Goal: Check status: Check status

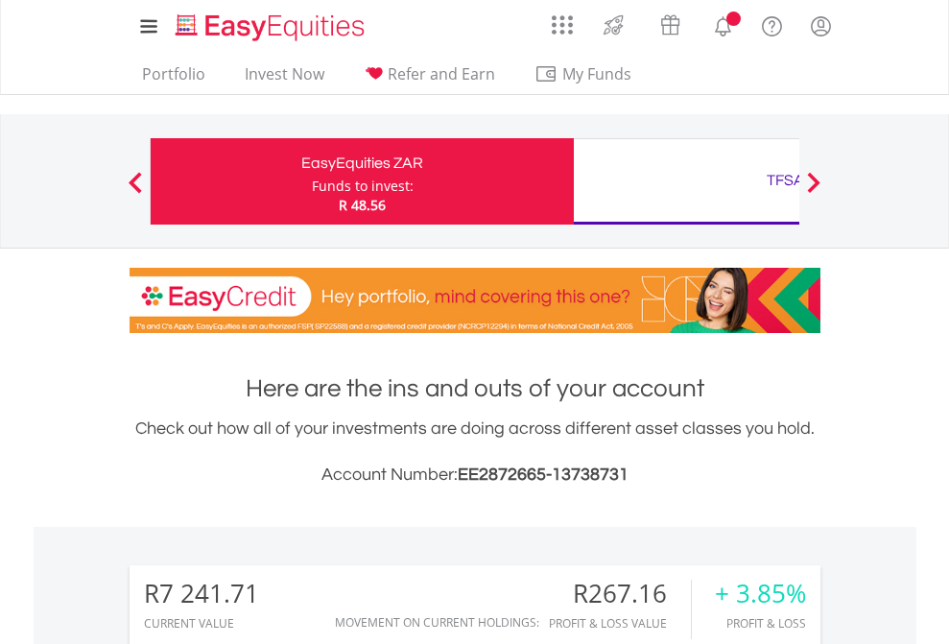
scroll to position [184, 301]
click at [312, 181] on div "Funds to invest:" at bounding box center [363, 185] width 102 height 19
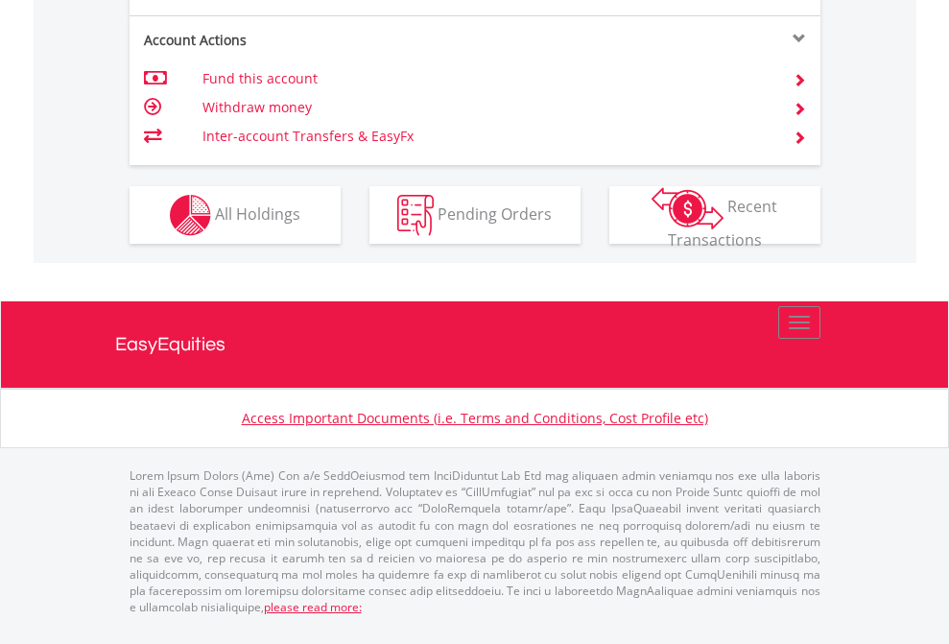
scroll to position [1800, 0]
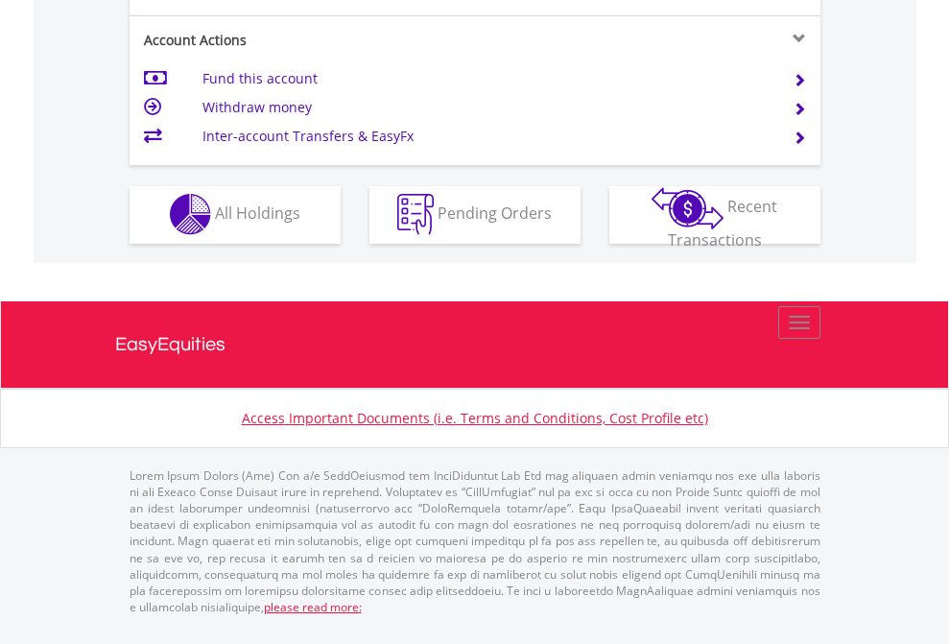
scroll to position [1794, 0]
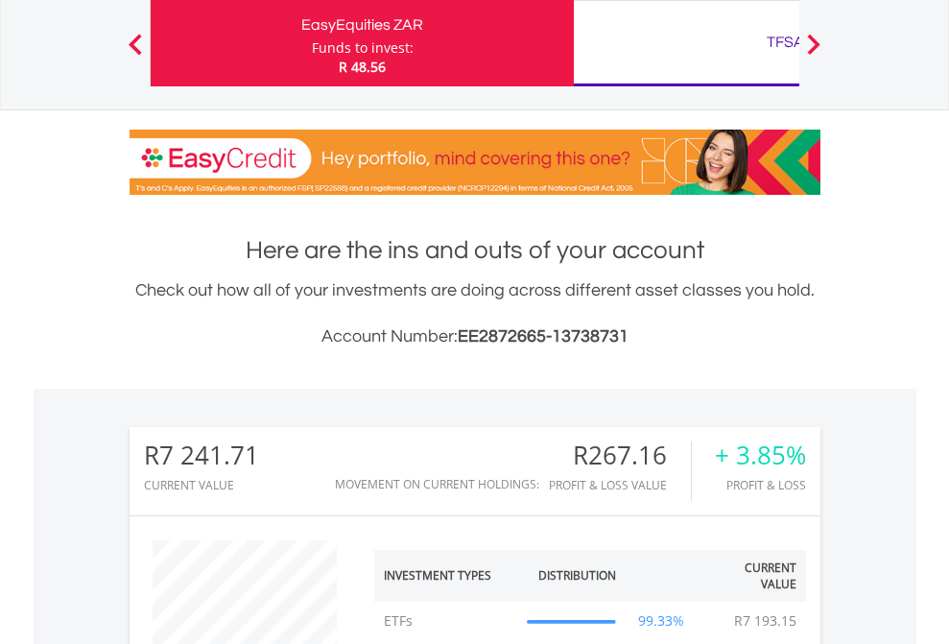
scroll to position [184, 301]
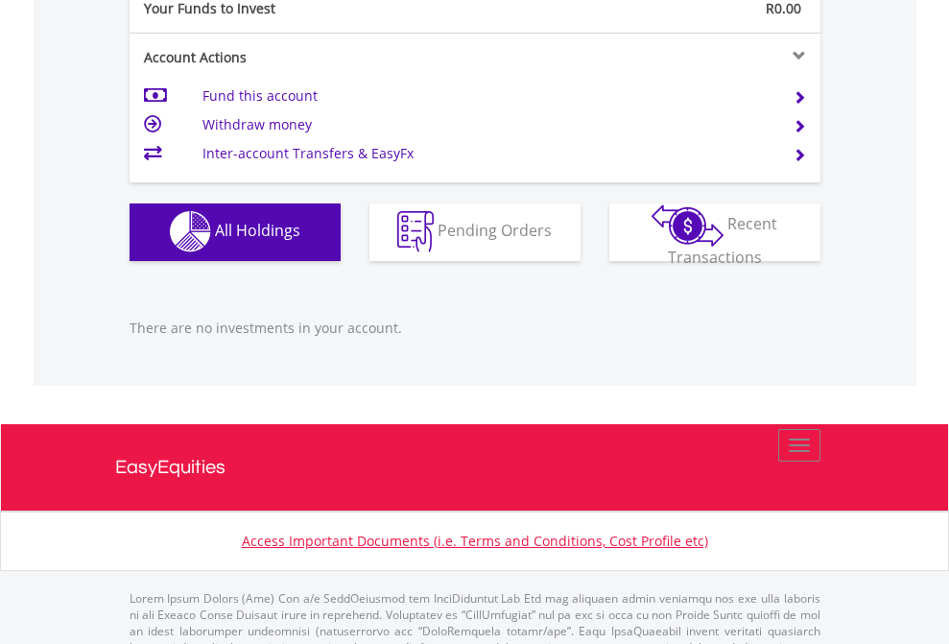
scroll to position [1899, 0]
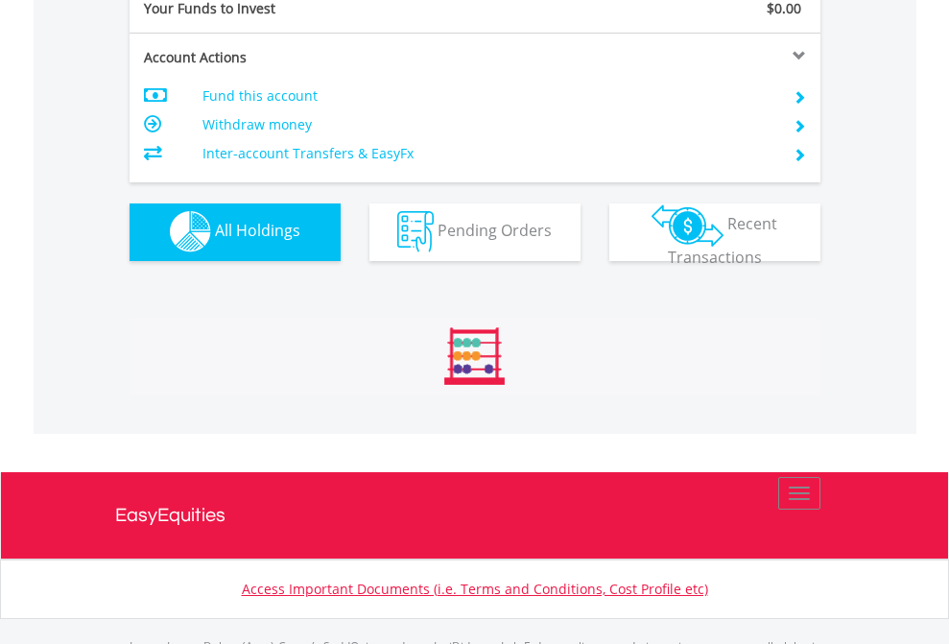
scroll to position [1899, 0]
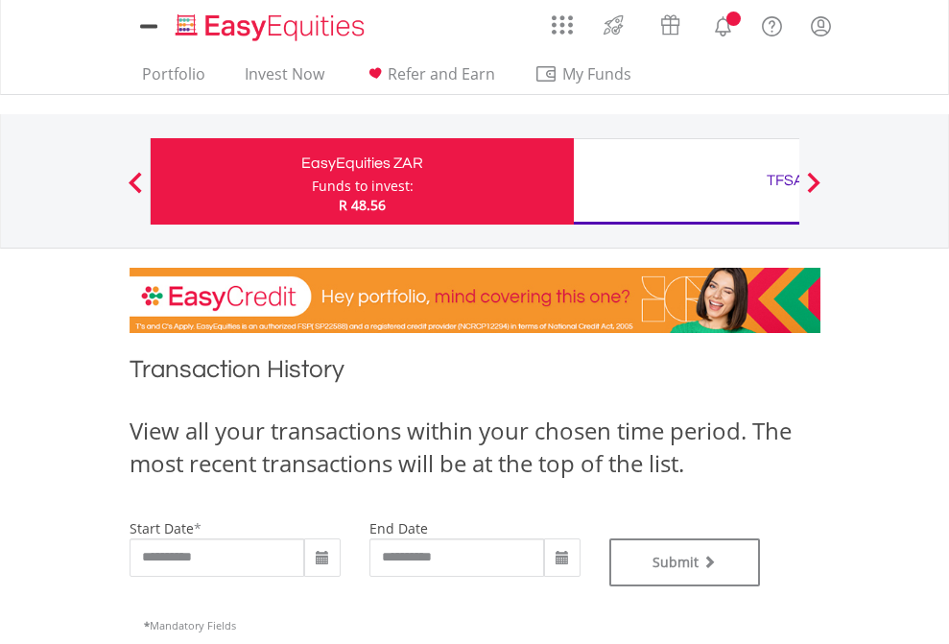
type input "**********"
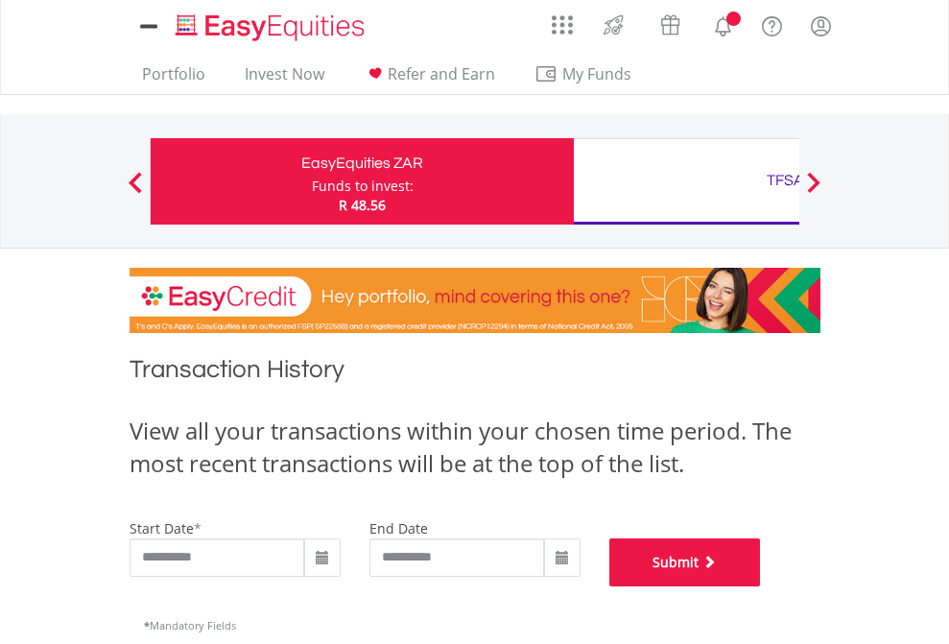
click at [761, 586] on button "Submit" at bounding box center [685, 562] width 152 height 48
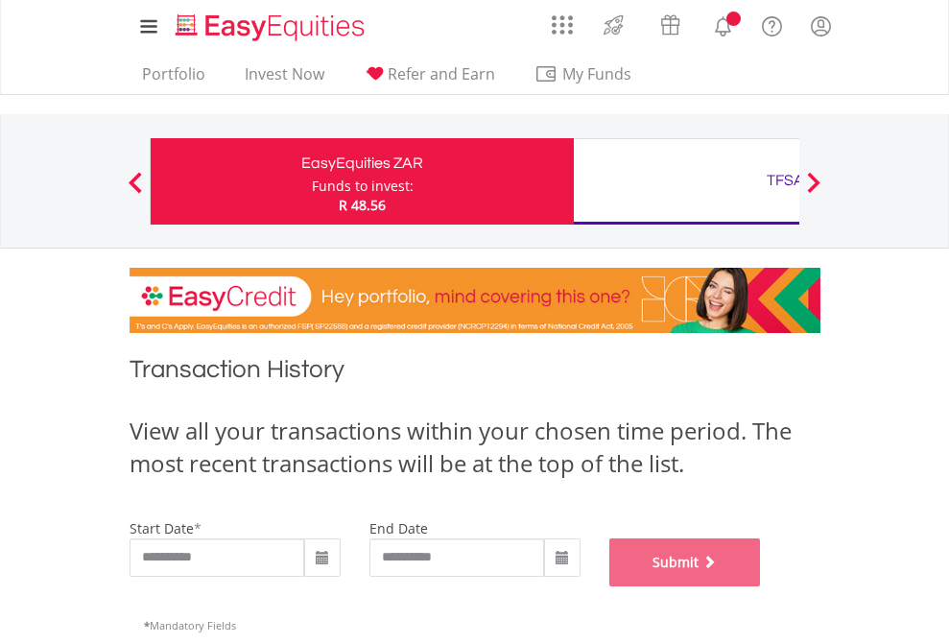
scroll to position [778, 0]
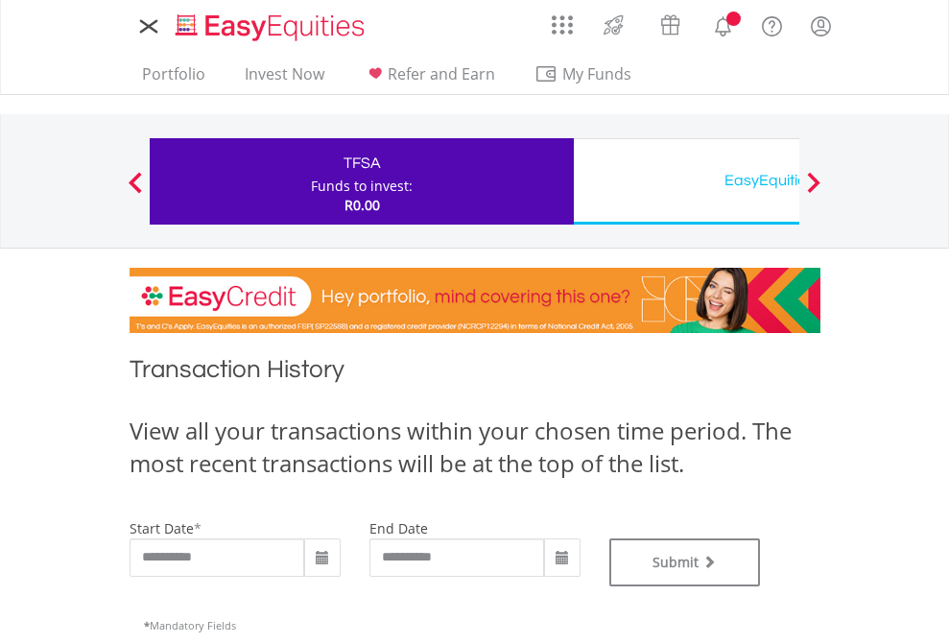
type input "**********"
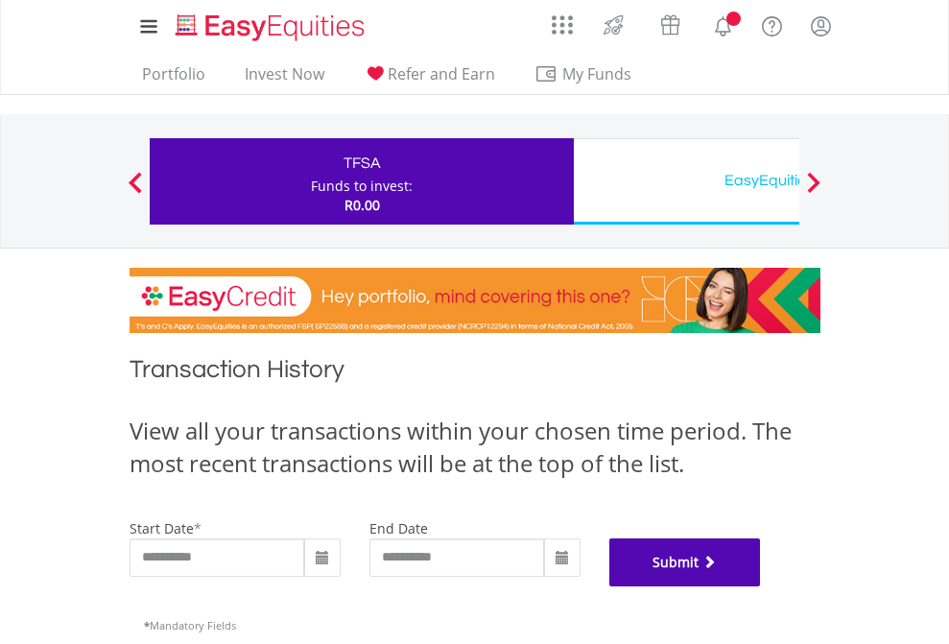
click at [761, 586] on button "Submit" at bounding box center [685, 562] width 152 height 48
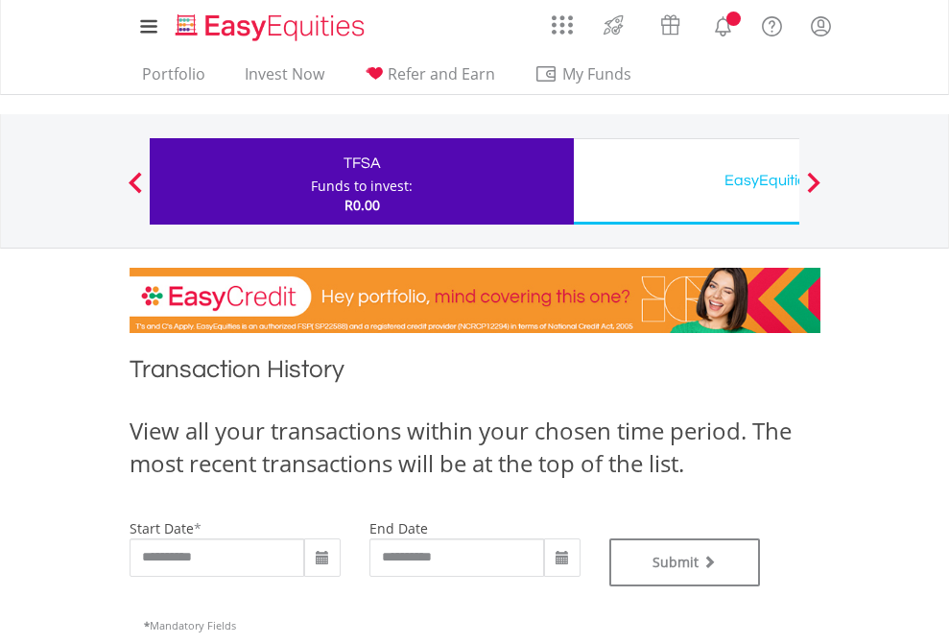
click at [686, 181] on div "EasyEquities USD" at bounding box center [785, 180] width 400 height 27
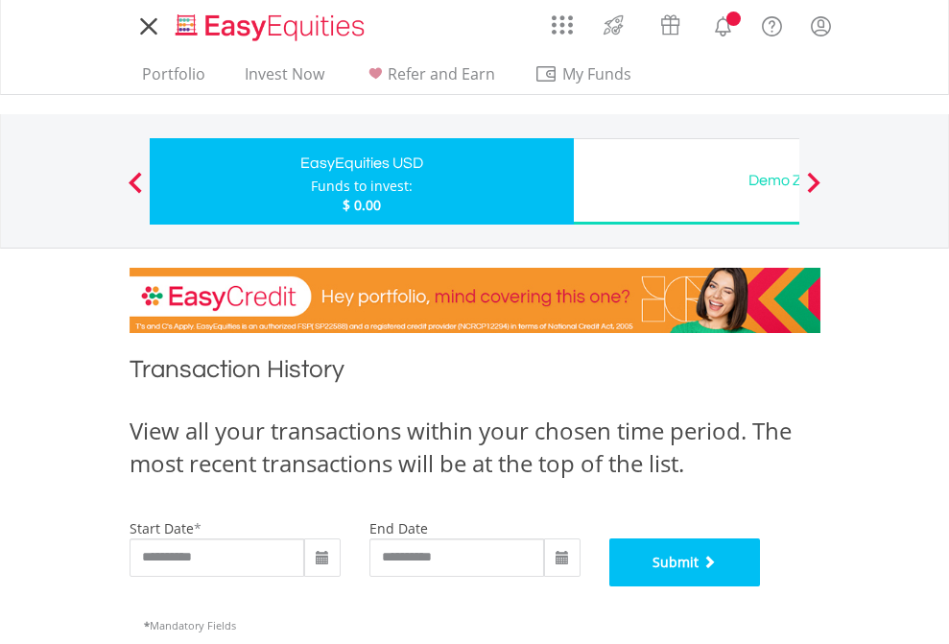
click at [761, 586] on button "Submit" at bounding box center [685, 562] width 152 height 48
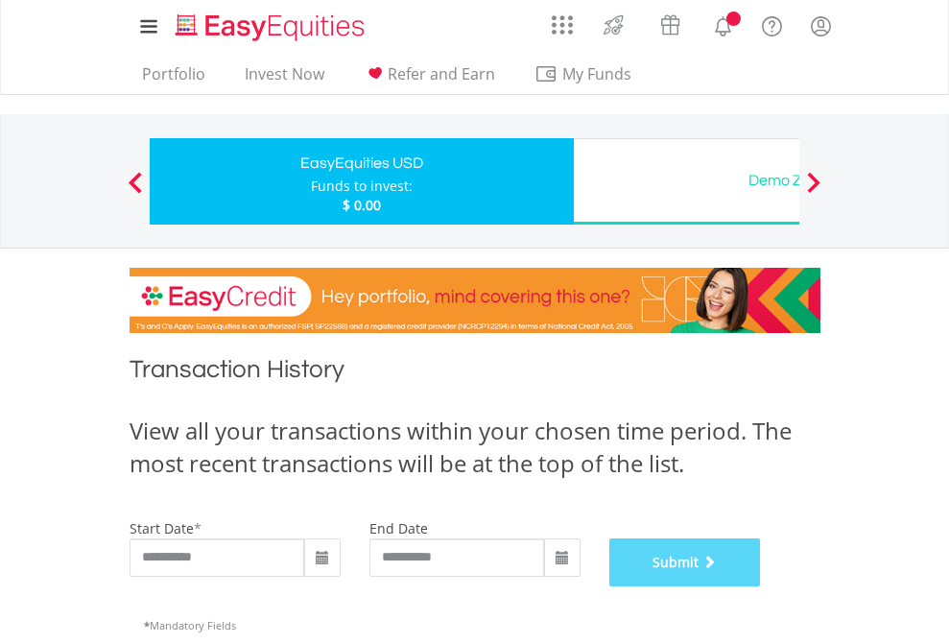
scroll to position [778, 0]
